Goal: Transaction & Acquisition: Purchase product/service

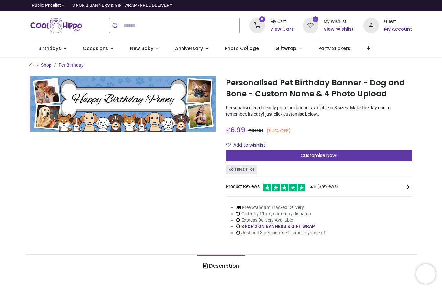
click at [359, 157] on div "Customise Now!" at bounding box center [319, 155] width 186 height 11
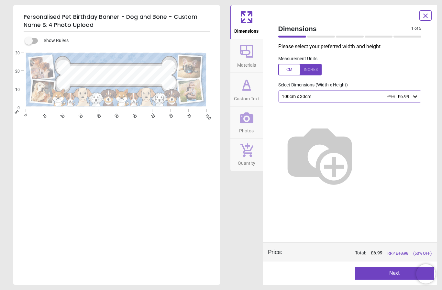
click at [291, 70] on div at bounding box center [299, 70] width 43 height 12
click at [313, 71] on div at bounding box center [299, 70] width 43 height 12
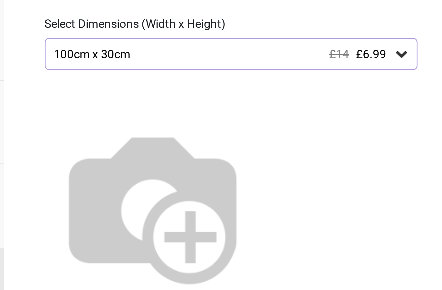
click at [412, 93] on icon at bounding box center [415, 96] width 6 height 6
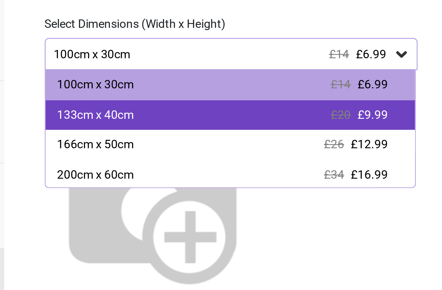
click at [398, 117] on span "£9.99" at bounding box center [404, 119] width 12 height 5
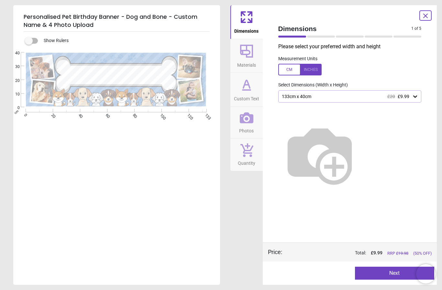
click at [394, 271] on button "Next" at bounding box center [394, 273] width 79 height 13
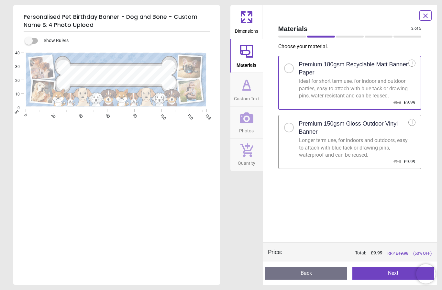
click at [396, 273] on button "Next" at bounding box center [393, 273] width 82 height 13
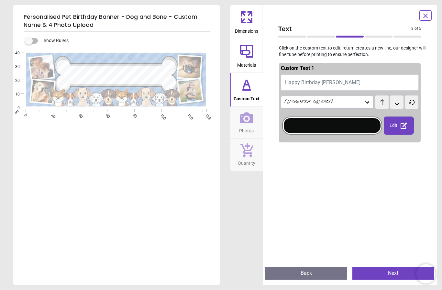
click at [353, 83] on button "Happy Birthday Penny" at bounding box center [350, 82] width 138 height 16
click at [334, 80] on span "Happy Birthday Penny" at bounding box center [322, 82] width 75 height 6
click at [336, 77] on button "Happy Birthday Penny" at bounding box center [350, 82] width 138 height 16
click at [322, 82] on button "Happy Birthday Chester & Caspe" at bounding box center [350, 82] width 138 height 16
click at [363, 83] on button "Happy Birthday Chester & Caspe" at bounding box center [350, 82] width 138 height 16
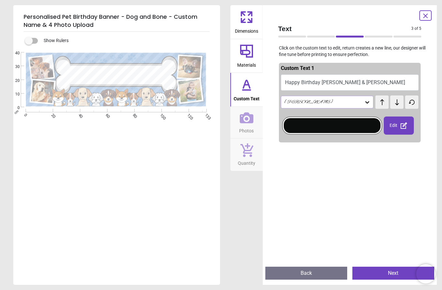
click at [243, 28] on span "Dimensions" at bounding box center [246, 30] width 23 height 10
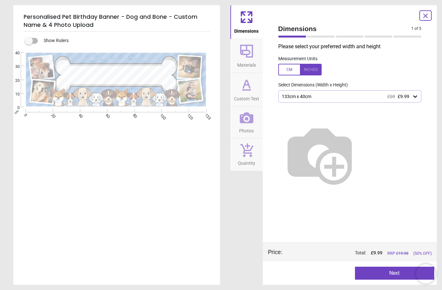
click at [411, 99] on div "133cm x 40cm £20 £9.99" at bounding box center [349, 96] width 143 height 12
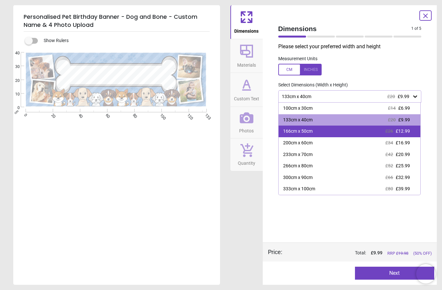
click at [327, 132] on div "166cm x 50cm £26 £12.99" at bounding box center [349, 131] width 142 height 12
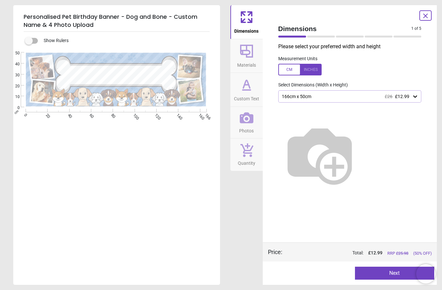
click at [389, 269] on button "Next" at bounding box center [394, 273] width 79 height 13
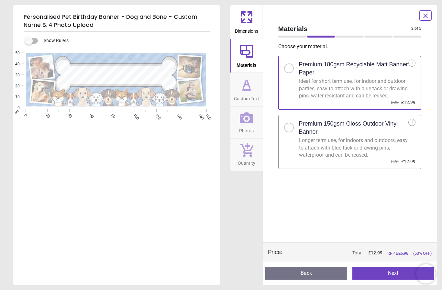
click at [394, 272] on button "Next" at bounding box center [393, 273] width 82 height 13
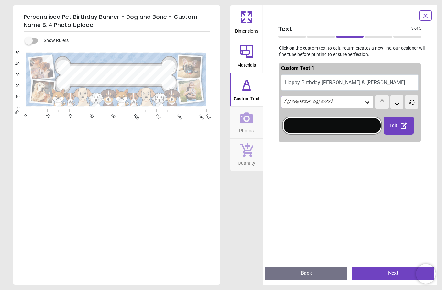
click at [376, 84] on button "Happy Birthday Chester & Caspe" at bounding box center [350, 82] width 138 height 16
click at [360, 102] on div "Alex Brush" at bounding box center [324, 101] width 81 height 5
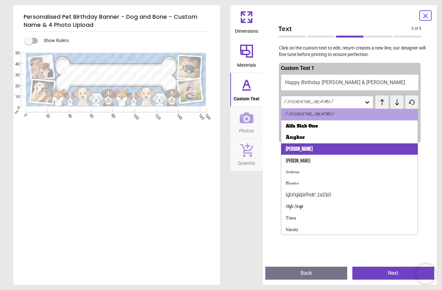
click at [298, 147] on div "Anton" at bounding box center [349, 149] width 137 height 12
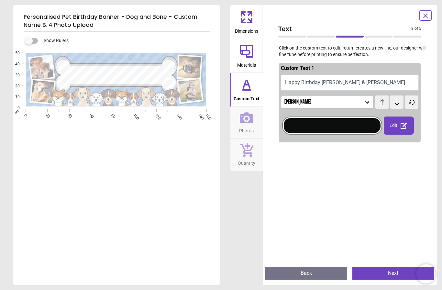
click at [382, 104] on icon at bounding box center [382, 102] width 4 height 6
click at [395, 104] on icon at bounding box center [397, 102] width 10 height 6
click at [375, 83] on button "Happy Birthday Chester & Caspe" at bounding box center [350, 82] width 138 height 16
click at [372, 84] on button "Happy Birthday Chester & Caspe" at bounding box center [350, 82] width 138 height 16
click at [369, 85] on button "Happy Birthday Chester & Caspe" at bounding box center [350, 82] width 138 height 16
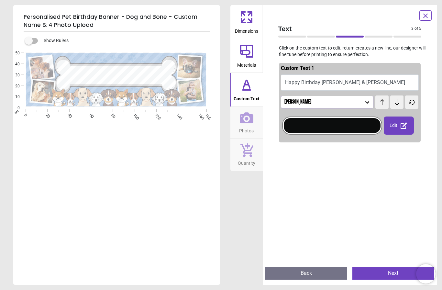
click at [365, 83] on button "Happy Birthday Chester & Caspe" at bounding box center [350, 82] width 138 height 16
type textarea "**********"
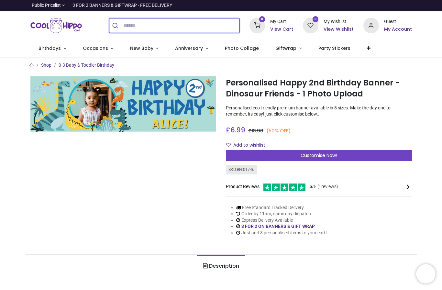
click at [180, 20] on input "search" at bounding box center [181, 25] width 116 height 14
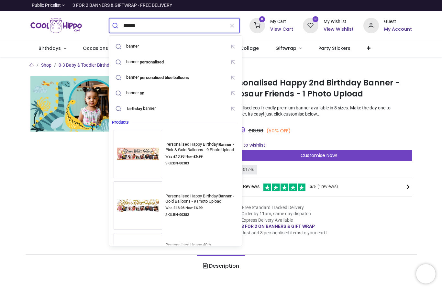
type input "******"
click at [116, 26] on button "submit" at bounding box center [116, 25] width 14 height 14
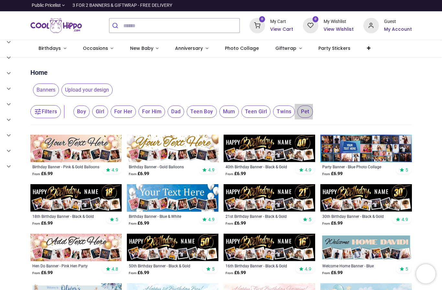
click at [90, 110] on span "Pet" at bounding box center [81, 111] width 16 height 12
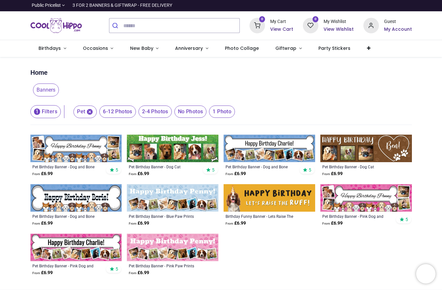
click at [136, 114] on span "2-4 Photos" at bounding box center [117, 111] width 36 height 12
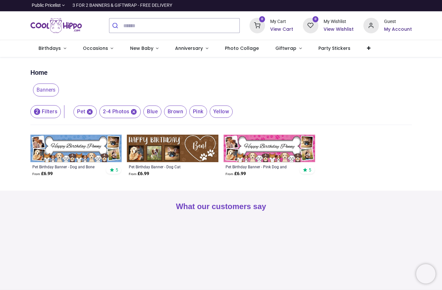
click at [153, 113] on span "Blue" at bounding box center [152, 111] width 18 height 12
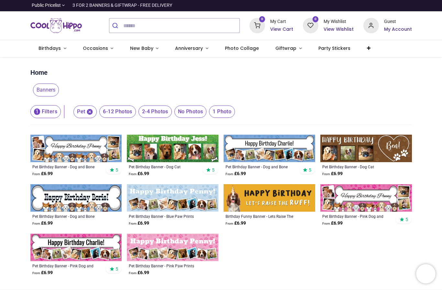
click at [149, 199] on img at bounding box center [173, 197] width 92 height 27
click at [196, 149] on img at bounding box center [173, 148] width 92 height 27
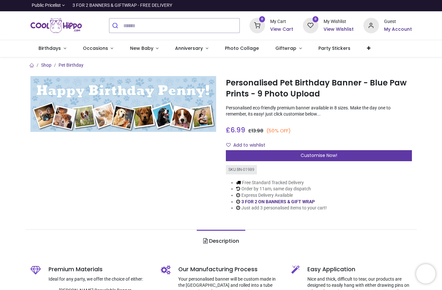
click at [364, 155] on div "Customise Now!" at bounding box center [319, 155] width 186 height 11
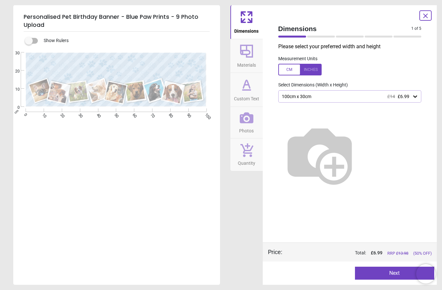
click at [412, 95] on icon at bounding box center [415, 96] width 6 height 6
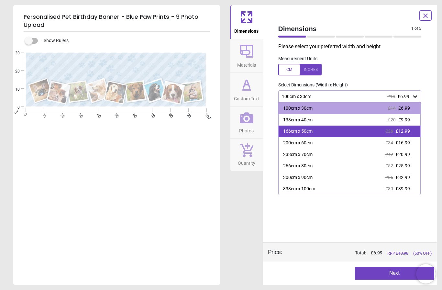
click at [405, 131] on span "£12.99" at bounding box center [403, 130] width 14 height 5
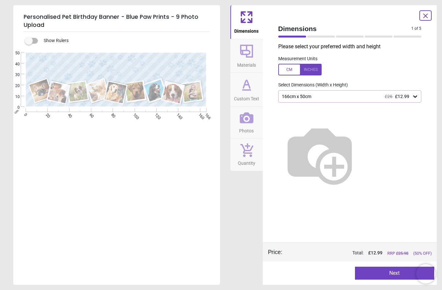
click at [403, 269] on button "Next" at bounding box center [394, 273] width 79 height 13
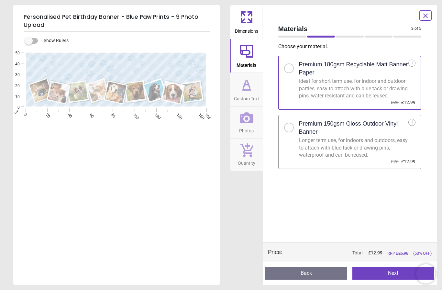
click at [393, 270] on button "Next" at bounding box center [393, 273] width 82 height 13
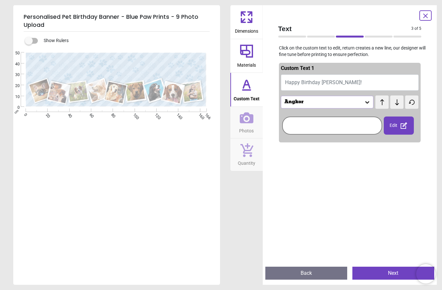
click at [357, 84] on button "Happy Birthday Penny!" at bounding box center [350, 82] width 138 height 16
type textarea "**********"
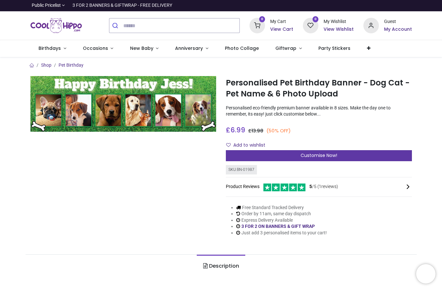
click at [363, 155] on div "Customise Now!" at bounding box center [319, 155] width 186 height 11
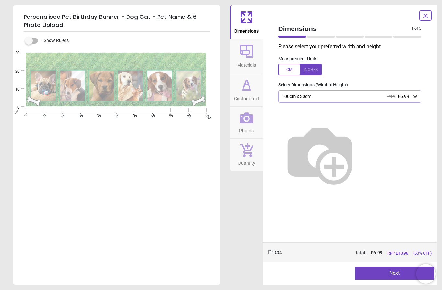
click at [412, 95] on icon at bounding box center [415, 96] width 6 height 6
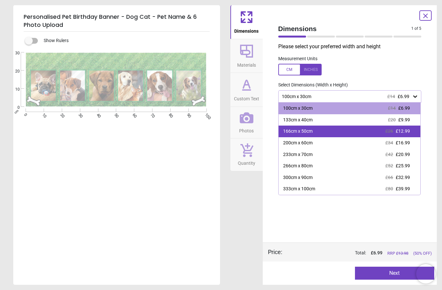
click at [407, 130] on span "£12.99" at bounding box center [403, 130] width 14 height 5
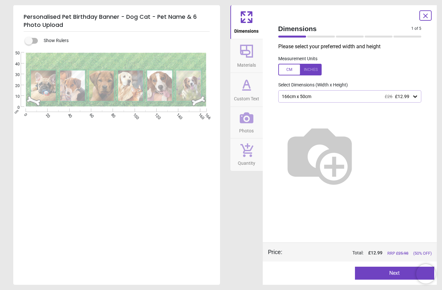
click at [395, 272] on button "Next" at bounding box center [394, 273] width 79 height 13
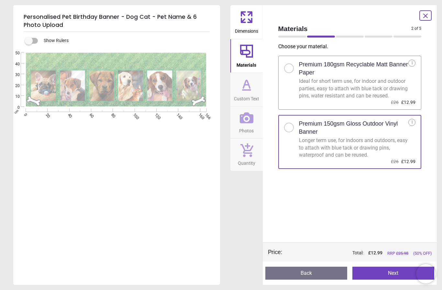
click at [387, 272] on button "Next" at bounding box center [393, 273] width 82 height 13
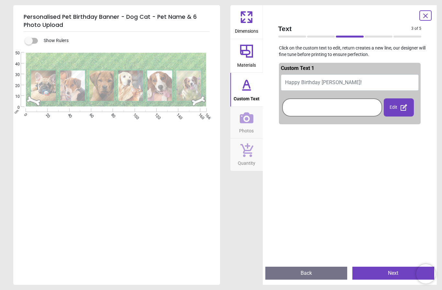
click at [358, 79] on button "Happy Birthday Jess!" at bounding box center [350, 82] width 138 height 16
type textarea "**********"
click at [382, 273] on button "Next" at bounding box center [393, 273] width 82 height 13
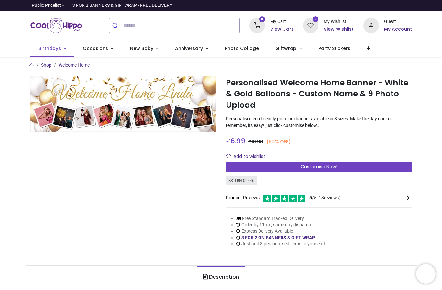
click at [49, 49] on span "Birthdays" at bounding box center [49, 48] width 22 height 6
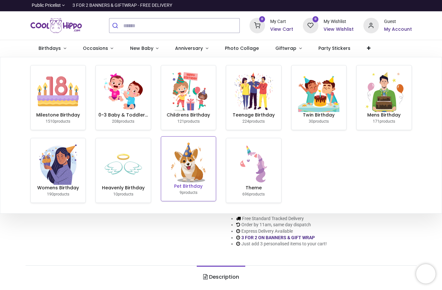
click at [191, 164] on img at bounding box center [188, 162] width 41 height 41
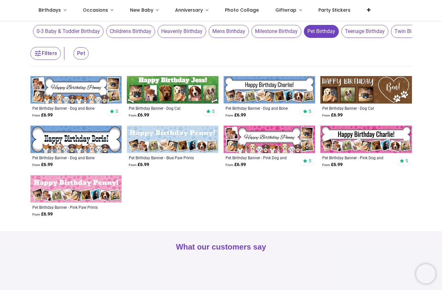
scroll to position [52, 0]
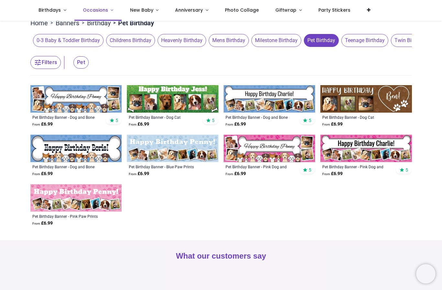
click at [101, 9] on span "Occasions" at bounding box center [95, 10] width 25 height 6
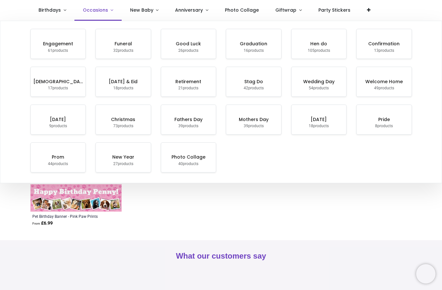
scroll to position [0, 0]
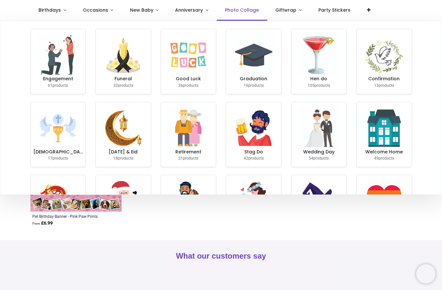
click at [242, 12] on span "Photo Collage" at bounding box center [242, 10] width 34 height 6
